Goal: Transaction & Acquisition: Purchase product/service

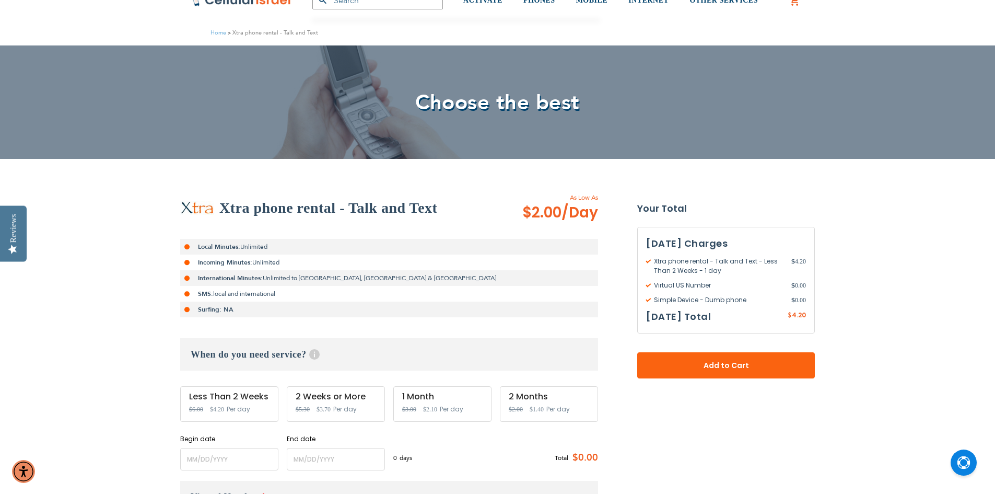
scroll to position [157, 0]
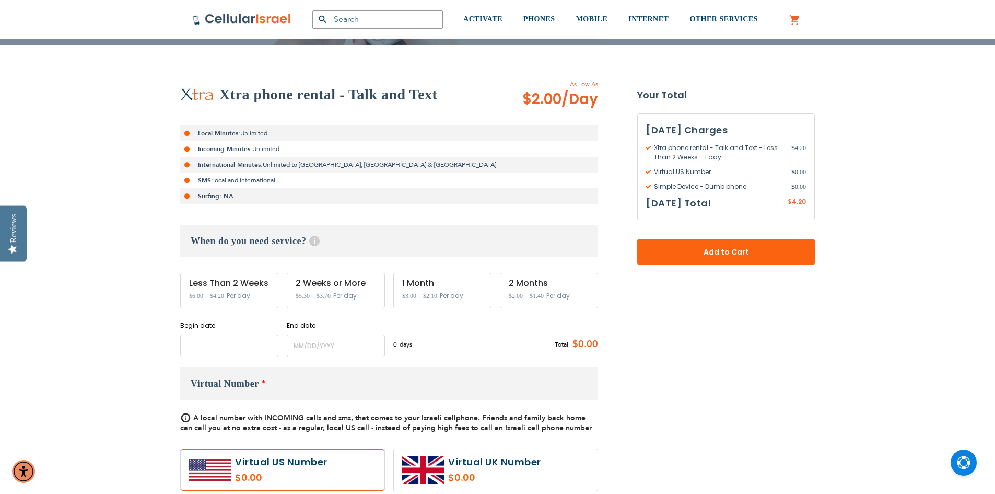
click at [239, 343] on input "name" at bounding box center [229, 345] width 98 height 22
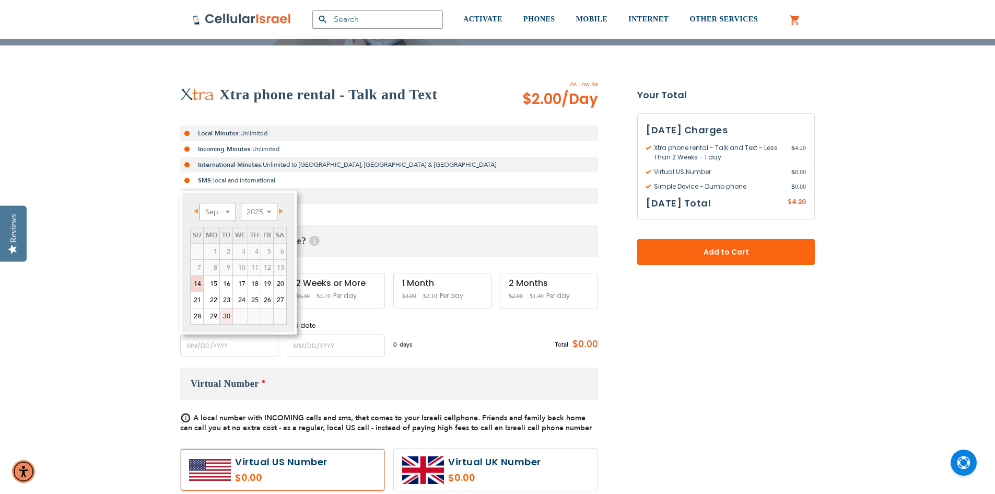
click at [228, 314] on link "30" at bounding box center [226, 316] width 13 height 16
type input "[DATE]"
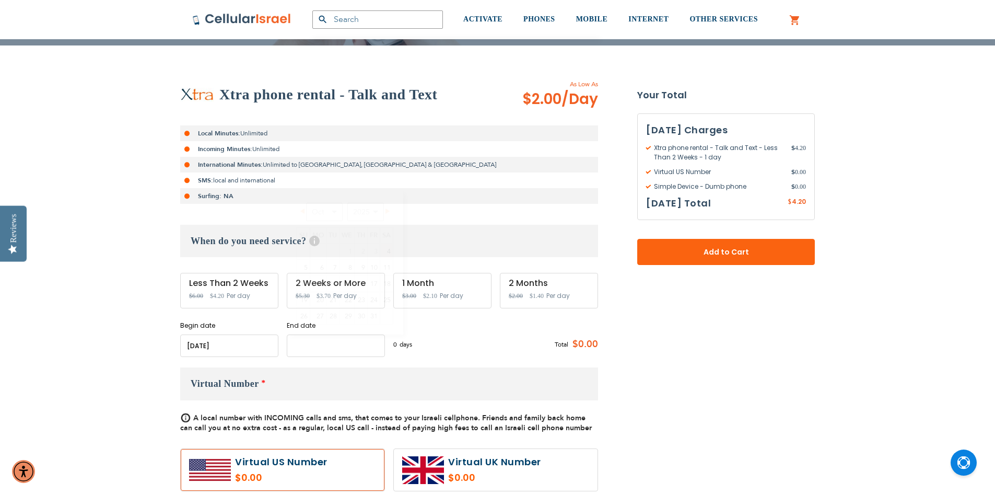
click at [333, 337] on input "name" at bounding box center [336, 345] width 98 height 22
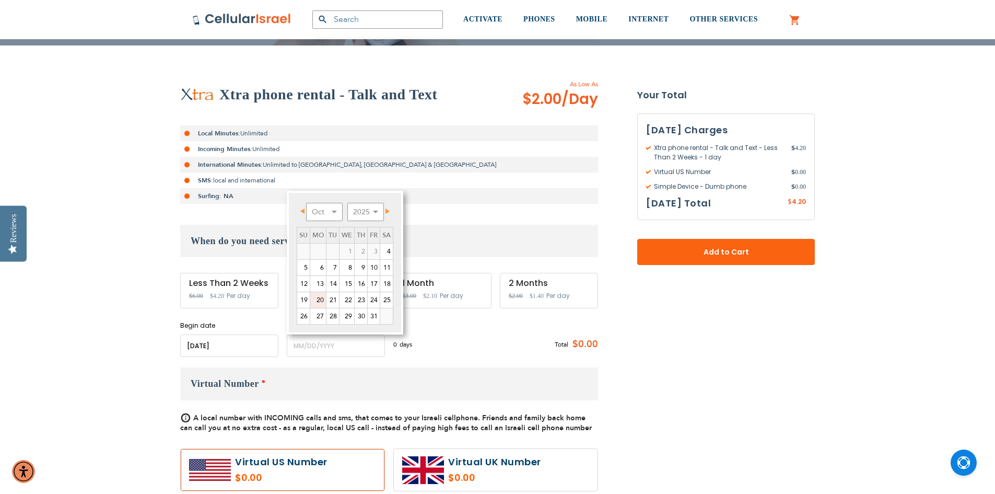
click at [317, 298] on link "20" at bounding box center [318, 300] width 16 height 16
type input "[DATE]"
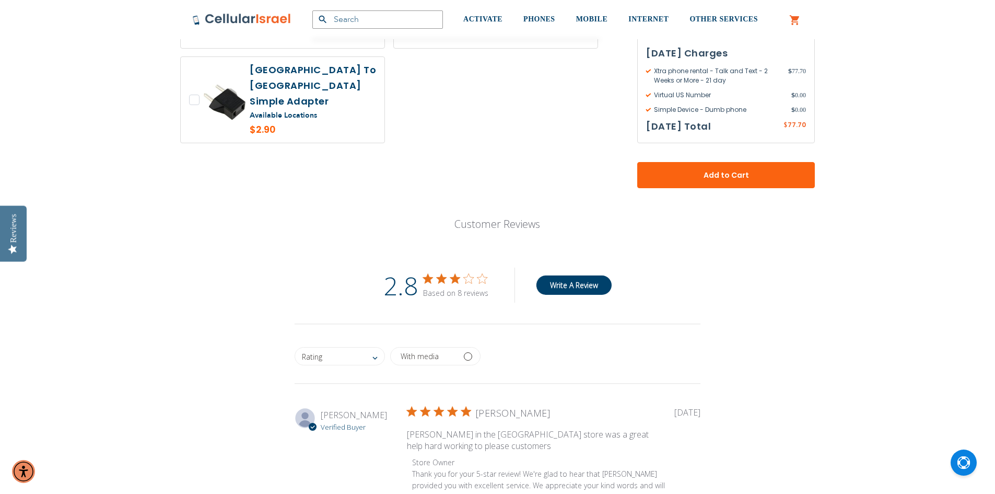
scroll to position [1045, 0]
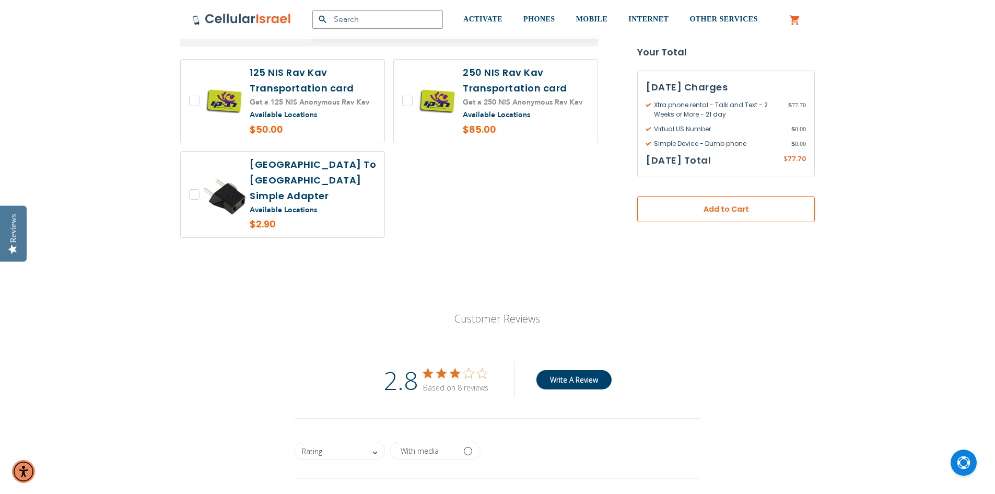
click at [765, 216] on button "Add to Cart" at bounding box center [726, 209] width 178 height 26
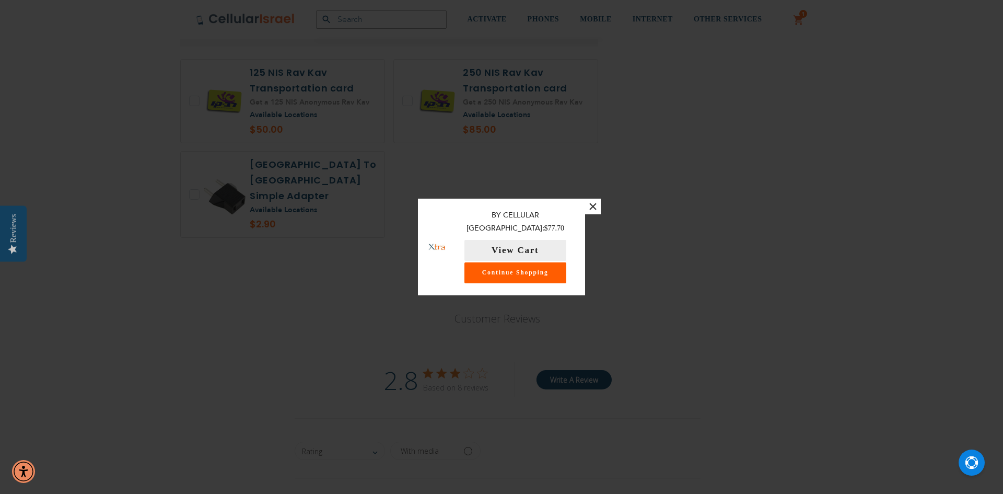
click at [522, 270] on link "Continue Shopping" at bounding box center [515, 272] width 102 height 21
